Goal: Task Accomplishment & Management: Manage account settings

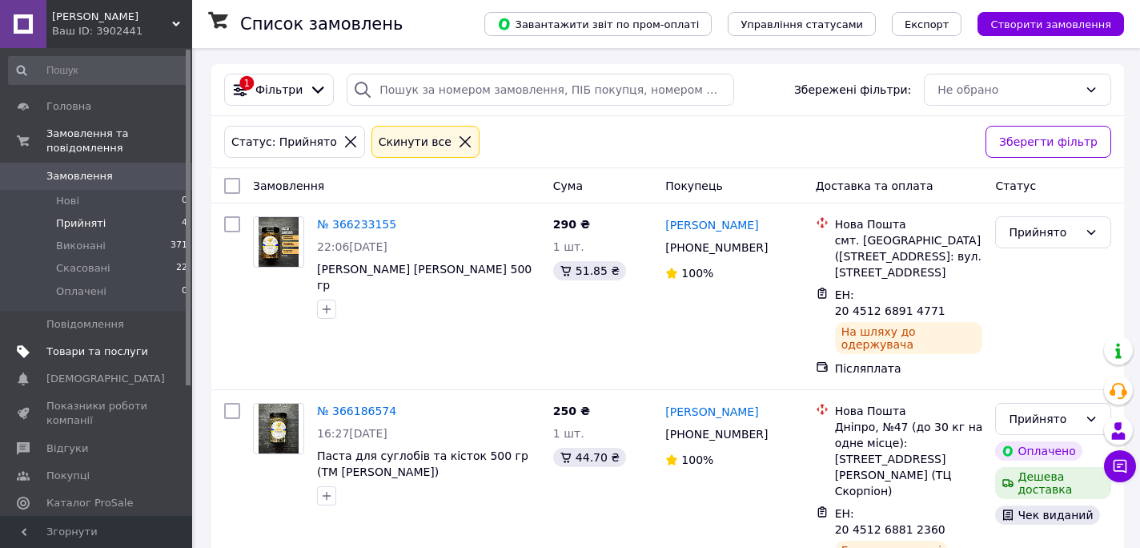
click at [118, 358] on span "Товари та послуги" at bounding box center [97, 351] width 102 height 14
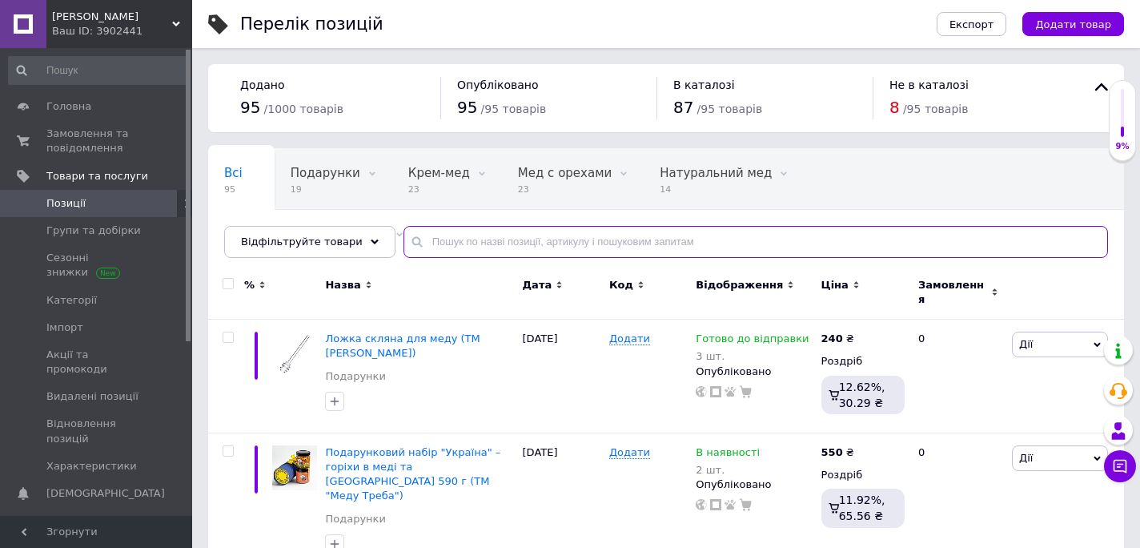
click at [462, 241] on input "text" at bounding box center [756, 242] width 705 height 32
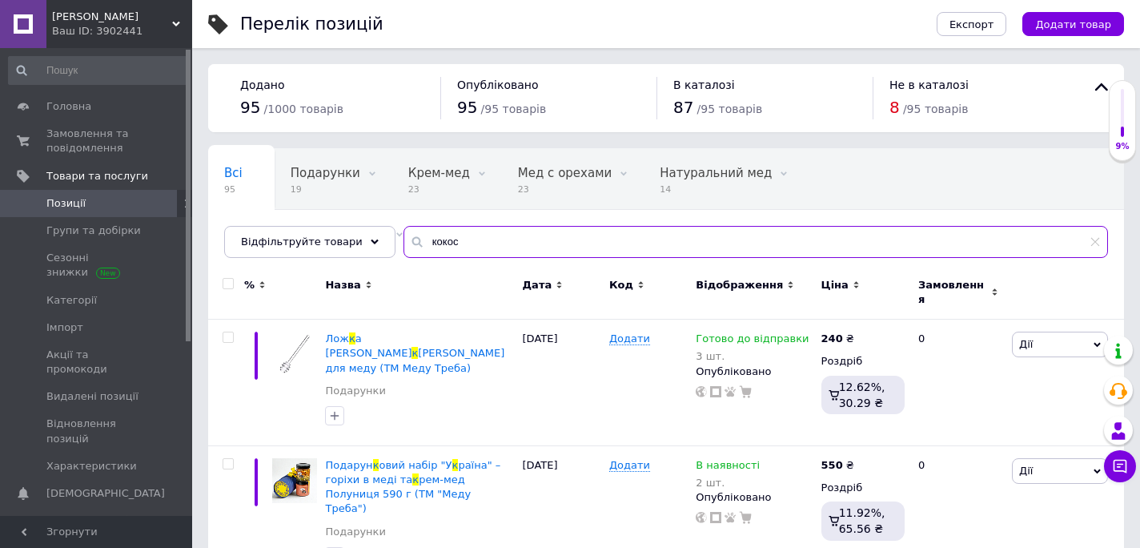
type input "кокос"
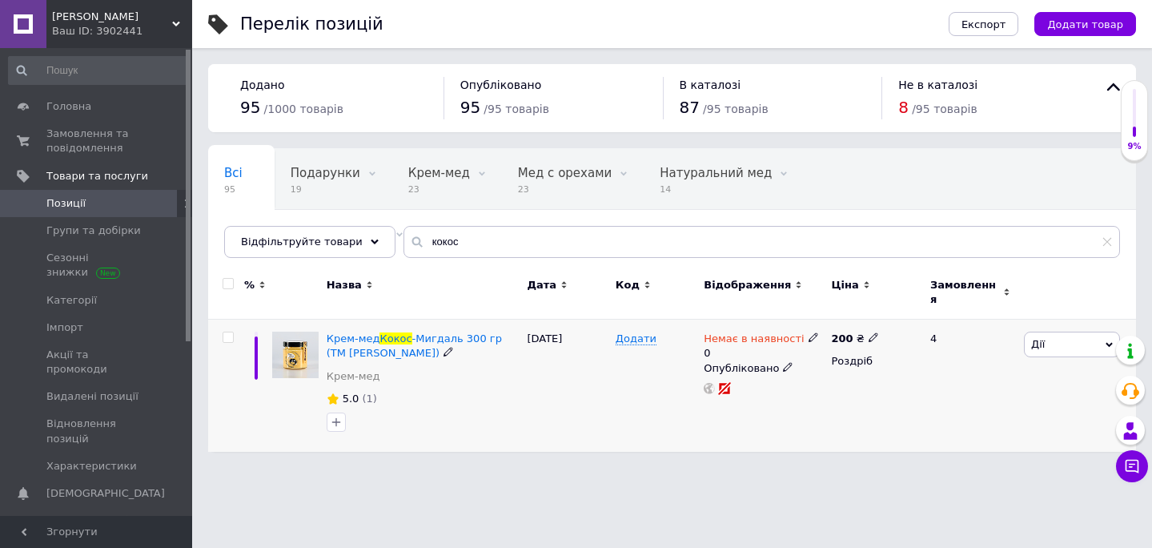
click at [809, 332] on icon at bounding box center [814, 337] width 10 height 10
click at [864, 347] on li "В наявності" at bounding box center [903, 358] width 152 height 22
click at [867, 375] on input "0" at bounding box center [887, 387] width 122 height 32
drag, startPoint x: 854, startPoint y: 376, endPoint x: 806, endPoint y: 372, distance: 48.2
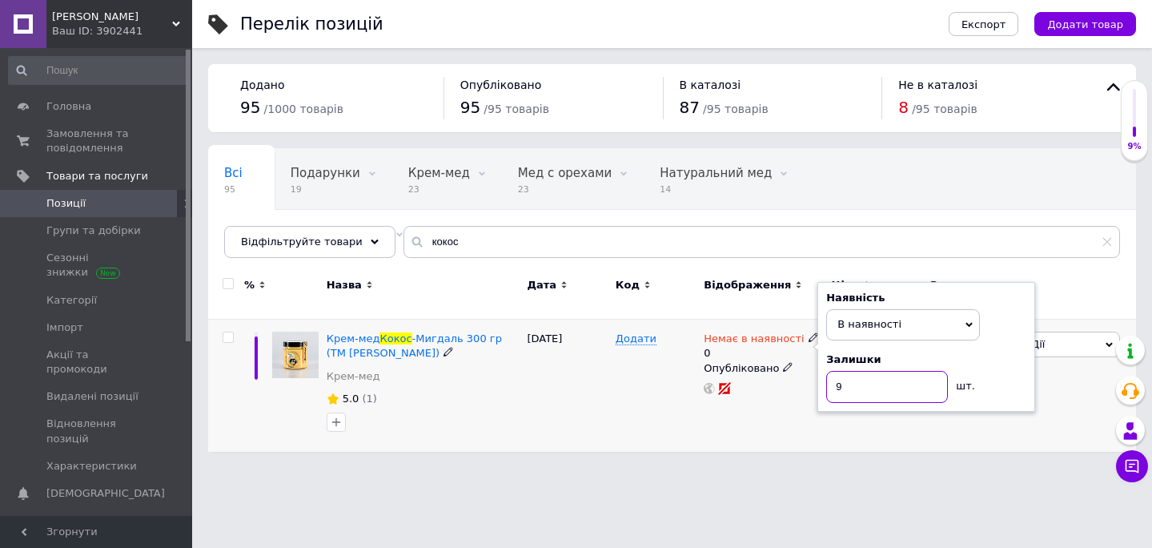
click at [806, 372] on div "Немає в наявності 0 Наявність В наявності Немає в наявності Під замовлення Гото…" at bounding box center [763, 362] width 119 height 63
type input "10"
click at [803, 468] on html "Меду Треба Ваш ID: 3902441 Сайт Меду Треба Кабінет покупця Перевірити стан сист…" at bounding box center [576, 234] width 1152 height 468
